Goal: Information Seeking & Learning: Learn about a topic

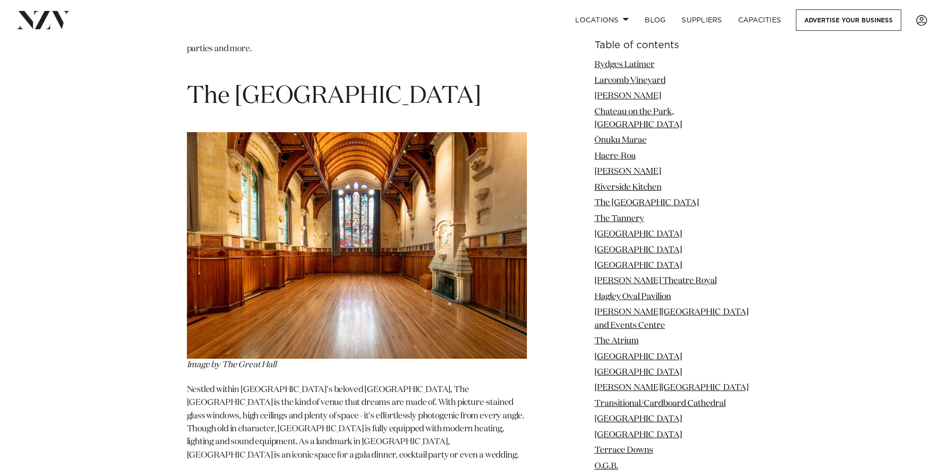
scroll to position [4424, 0]
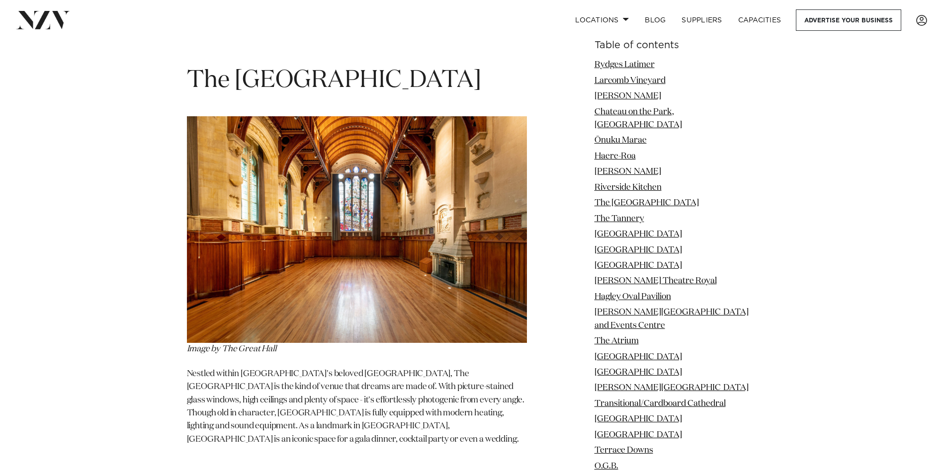
click at [402, 220] on img at bounding box center [357, 229] width 340 height 227
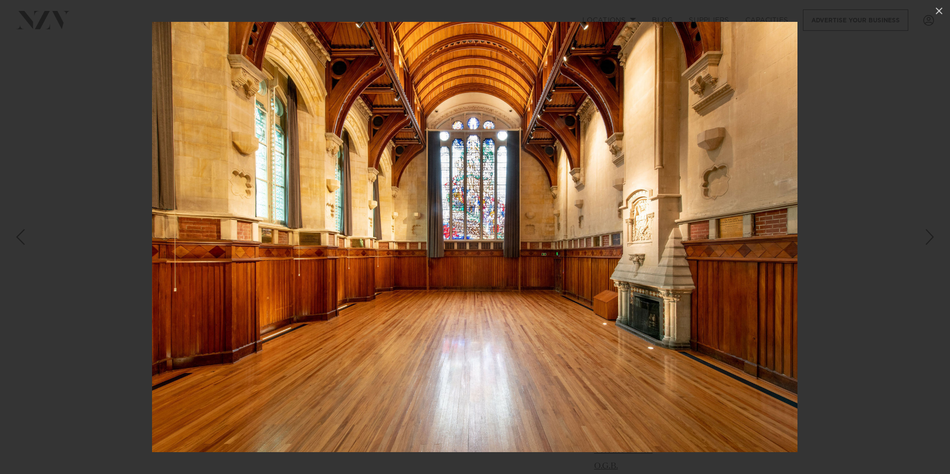
click at [851, 234] on div at bounding box center [475, 237] width 950 height 474
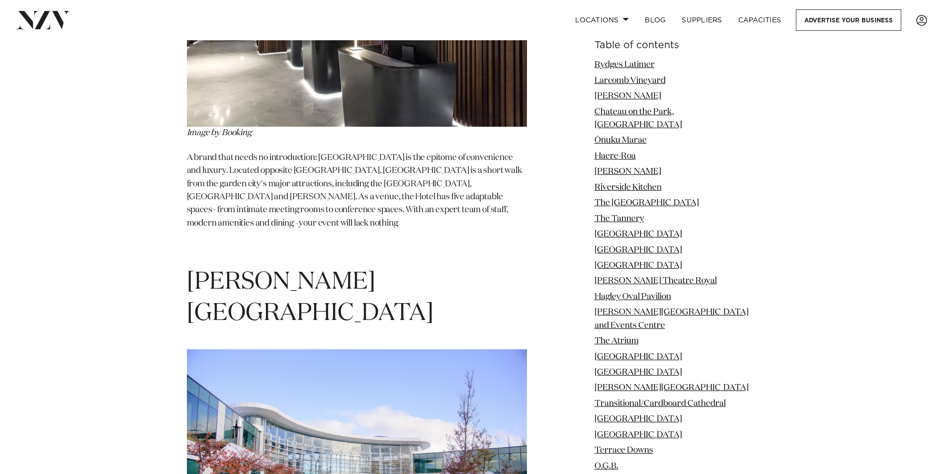
scroll to position [8649, 0]
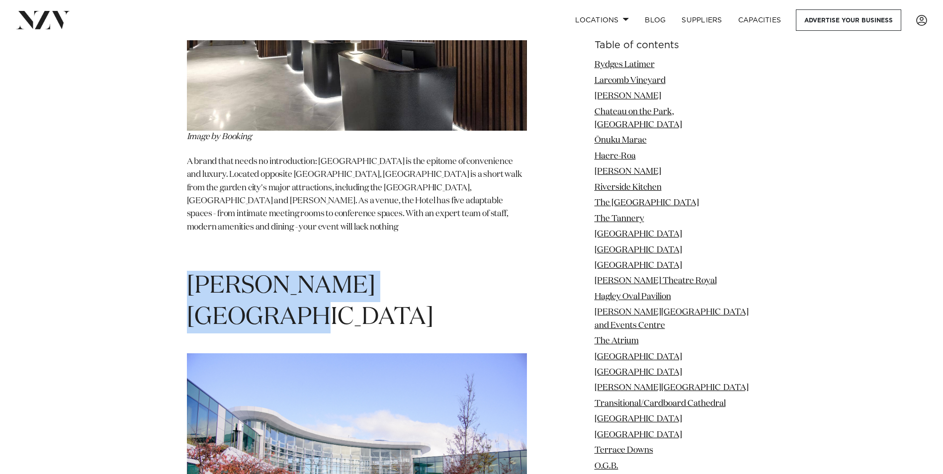
drag, startPoint x: 187, startPoint y: 118, endPoint x: 436, endPoint y: 127, distance: 249.7
click at [440, 271] on h1 "[PERSON_NAME][GEOGRAPHIC_DATA]" at bounding box center [357, 302] width 340 height 63
drag, startPoint x: 436, startPoint y: 127, endPoint x: 400, endPoint y: 121, distance: 36.9
copy span "[PERSON_NAME][GEOGRAPHIC_DATA]"
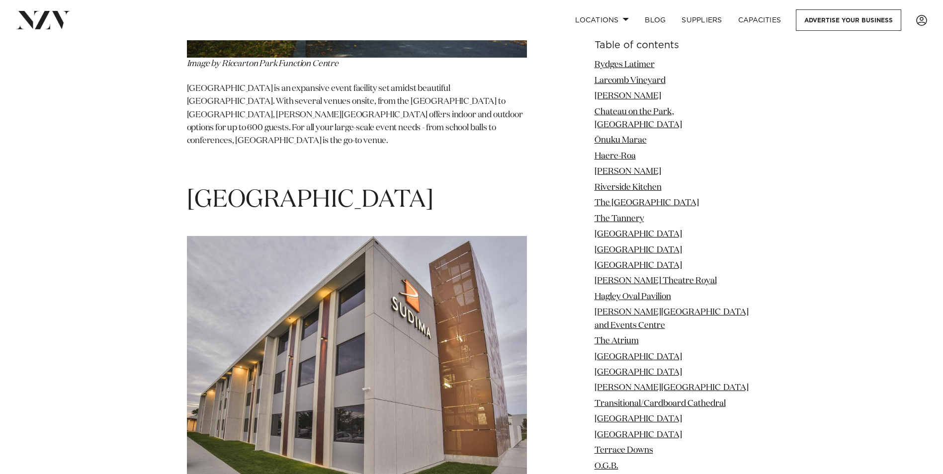
scroll to position [9891, 0]
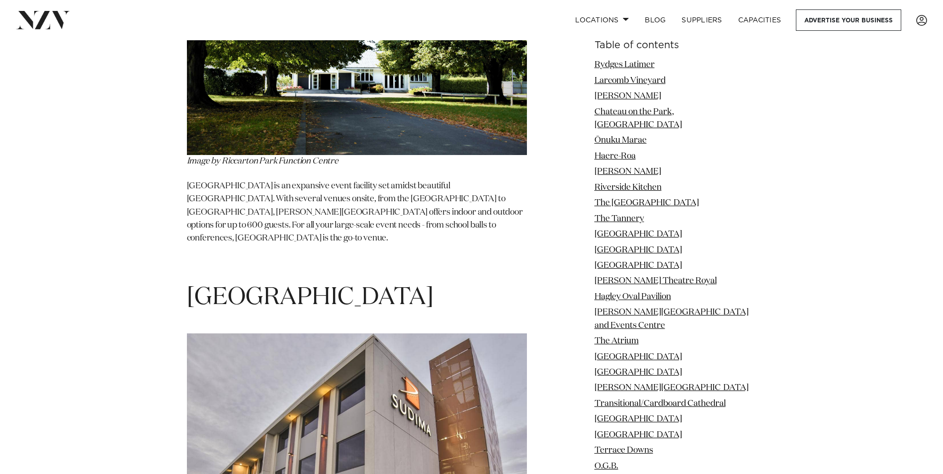
drag, startPoint x: 187, startPoint y: 89, endPoint x: 261, endPoint y: 124, distance: 82.5
click at [261, 282] on h1 "[GEOGRAPHIC_DATA]" at bounding box center [357, 297] width 340 height 31
drag, startPoint x: 261, startPoint y: 124, endPoint x: 214, endPoint y: 119, distance: 48.0
copy h1 "[GEOGRAPHIC_DATA]"
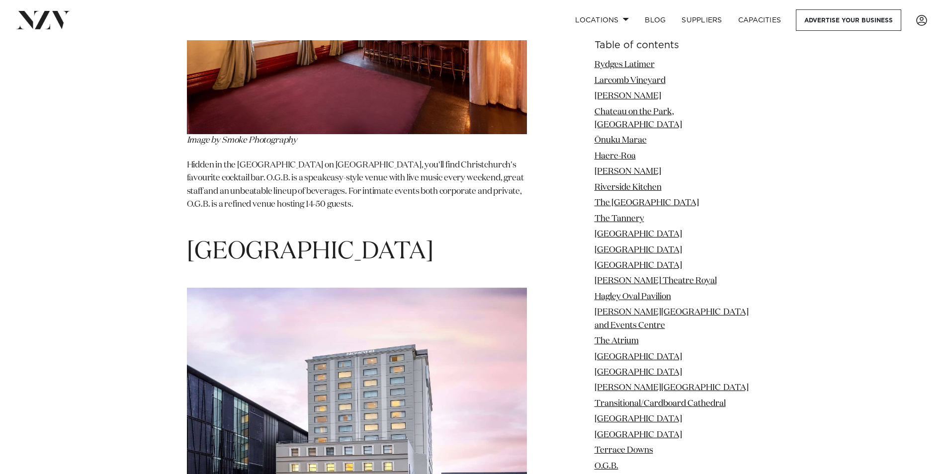
scroll to position [11035, 0]
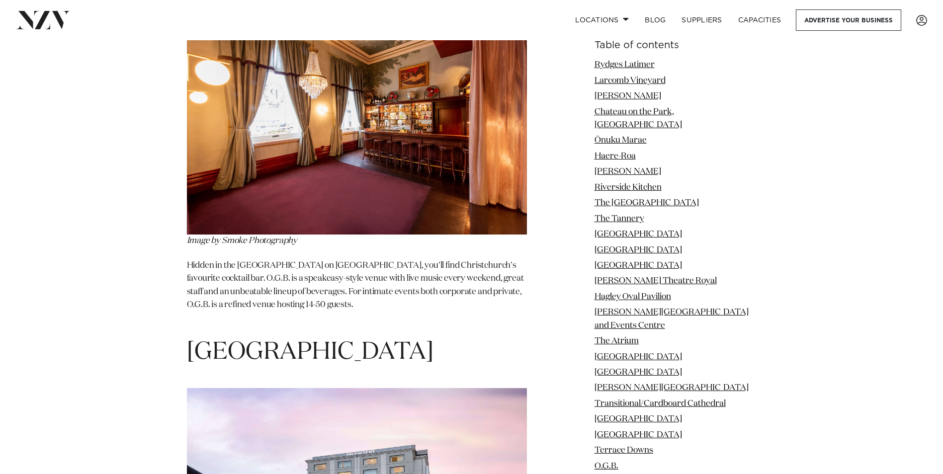
drag, startPoint x: 187, startPoint y: 167, endPoint x: 387, endPoint y: 210, distance: 204.1
click at [387, 337] on h1 "[GEOGRAPHIC_DATA]" at bounding box center [357, 352] width 340 height 31
drag, startPoint x: 387, startPoint y: 211, endPoint x: 300, endPoint y: 190, distance: 89.3
copy span "[GEOGRAPHIC_DATA]"
